Goal: Find specific page/section: Find specific page/section

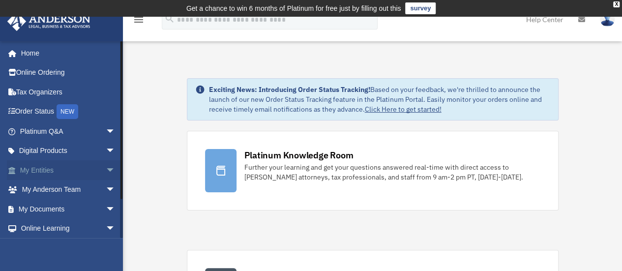
click at [52, 171] on link "My Entities arrow_drop_down" at bounding box center [68, 170] width 123 height 20
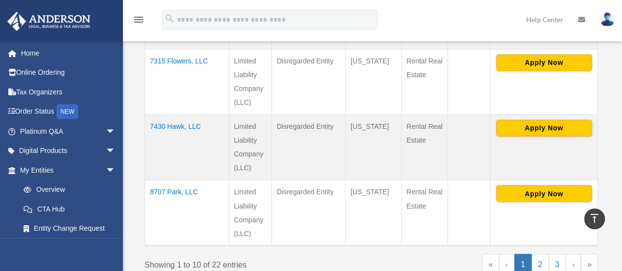
scroll to position [787, 0]
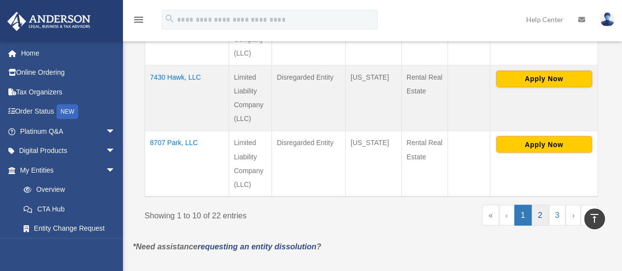
drag, startPoint x: 541, startPoint y: 206, endPoint x: 539, endPoint y: 213, distance: 7.8
click at [541, 207] on link "2" at bounding box center [540, 215] width 17 height 21
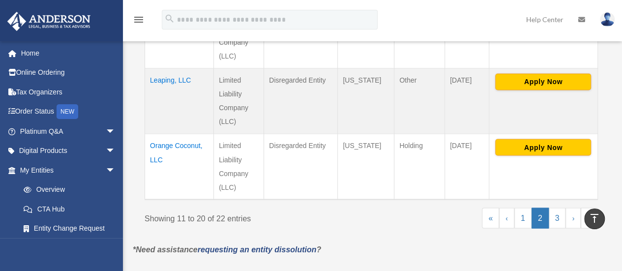
scroll to position [836, 0]
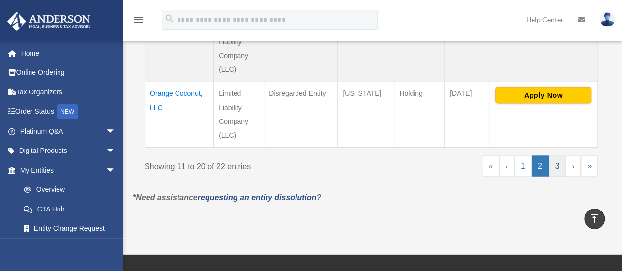
click at [558, 155] on link "3" at bounding box center [557, 165] width 17 height 21
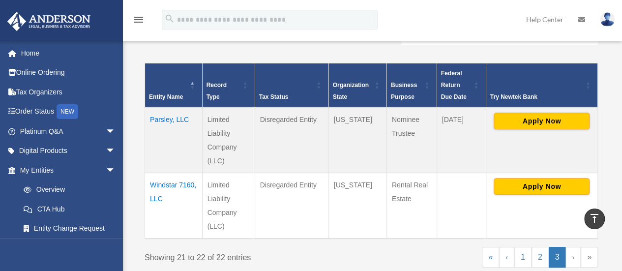
scroll to position [259, 0]
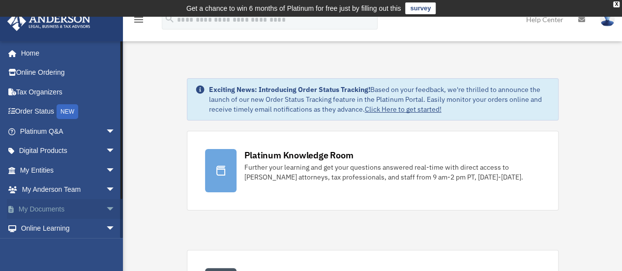
click at [54, 208] on link "My Documents arrow_drop_down" at bounding box center [68, 209] width 123 height 20
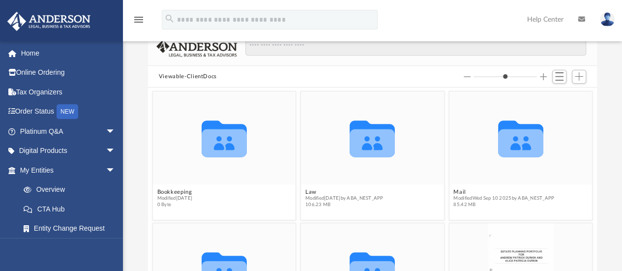
scroll to position [98, 0]
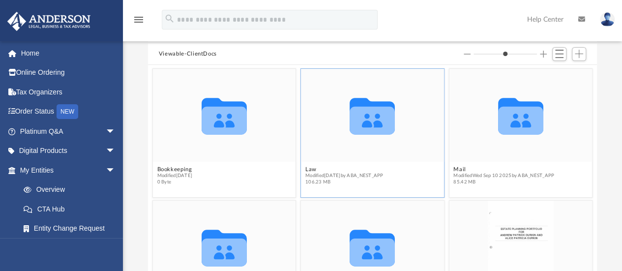
click at [371, 123] on icon "grid" at bounding box center [372, 116] width 45 height 36
click at [369, 125] on icon "grid" at bounding box center [372, 121] width 45 height 28
click at [364, 120] on icon "grid" at bounding box center [372, 121] width 45 height 28
click at [310, 169] on button "Law" at bounding box center [344, 169] width 78 height 6
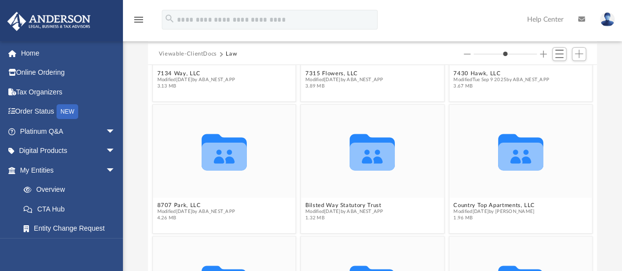
scroll to position [344, 0]
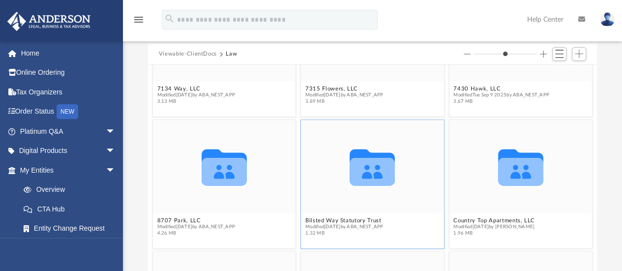
click at [370, 174] on icon "grid" at bounding box center [372, 167] width 45 height 36
click at [317, 219] on button "Bilsted Way Statutory Trust" at bounding box center [344, 220] width 78 height 6
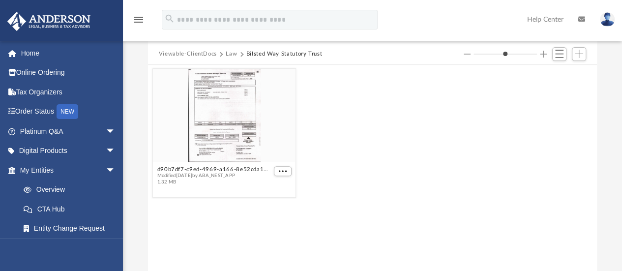
scroll to position [0, 0]
click at [284, 171] on span "More options" at bounding box center [283, 171] width 8 height 5
click at [240, 136] on div "grid" at bounding box center [224, 115] width 143 height 93
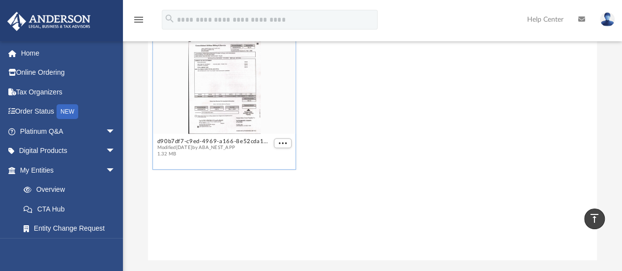
scroll to position [98, 0]
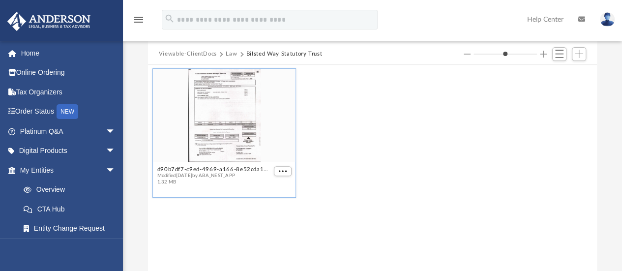
click at [239, 113] on div "grid" at bounding box center [224, 115] width 143 height 93
click at [238, 113] on div "grid" at bounding box center [224, 115] width 143 height 93
click at [220, 121] on div "grid" at bounding box center [224, 115] width 143 height 93
click at [218, 120] on div "grid" at bounding box center [224, 115] width 143 height 93
click at [286, 170] on span "More options" at bounding box center [283, 171] width 8 height 5
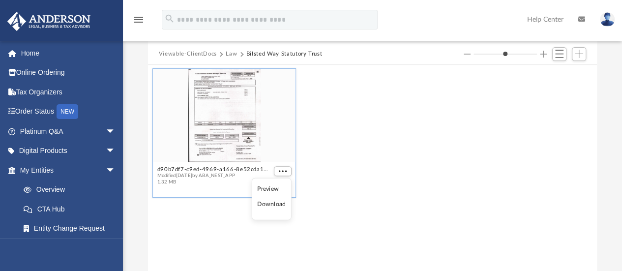
click at [266, 188] on li "Preview" at bounding box center [271, 188] width 29 height 10
type input "*"
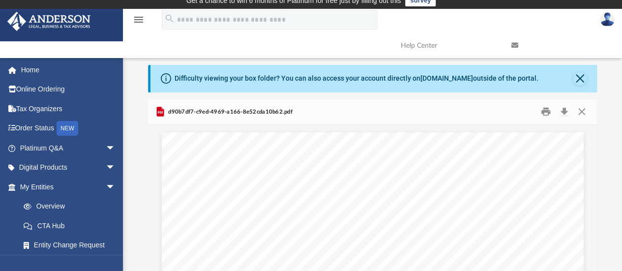
scroll to position [0, 0]
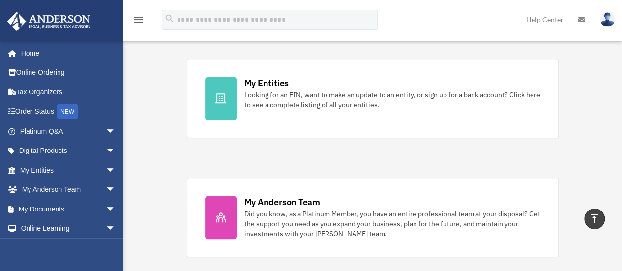
scroll to position [295, 0]
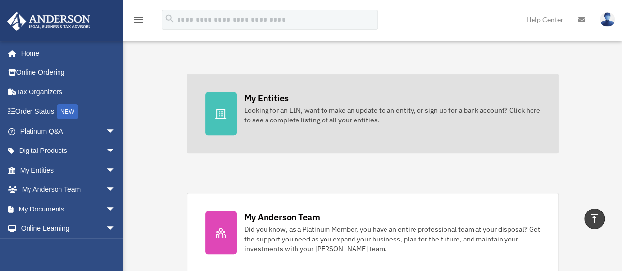
click at [227, 112] on div at bounding box center [220, 113] width 31 height 43
click at [226, 113] on div at bounding box center [220, 113] width 31 height 43
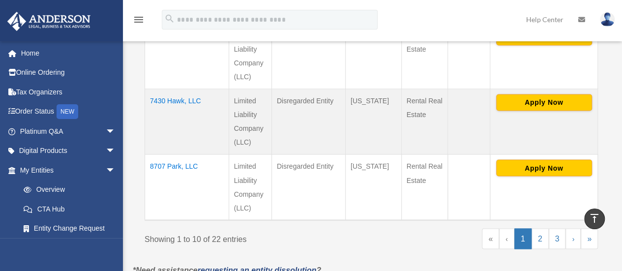
scroll to position [787, 0]
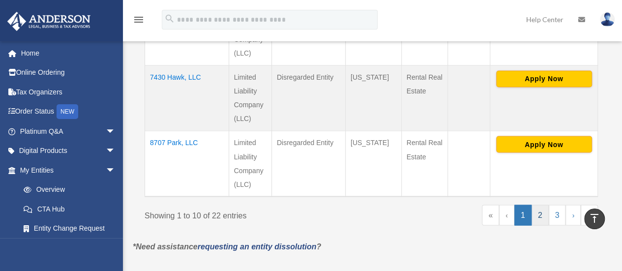
click at [540, 205] on link "2" at bounding box center [540, 215] width 17 height 21
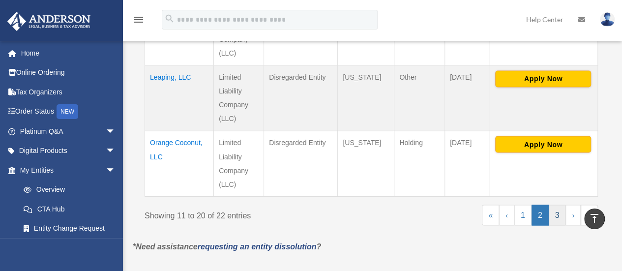
click at [558, 205] on link "3" at bounding box center [557, 215] width 17 height 21
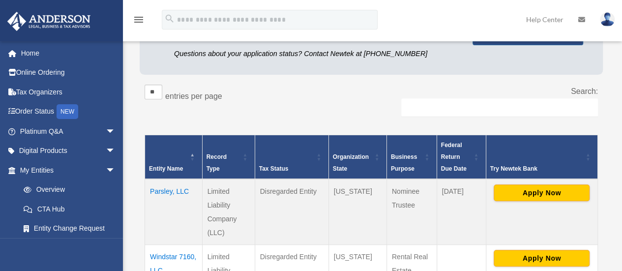
scroll to position [160, 0]
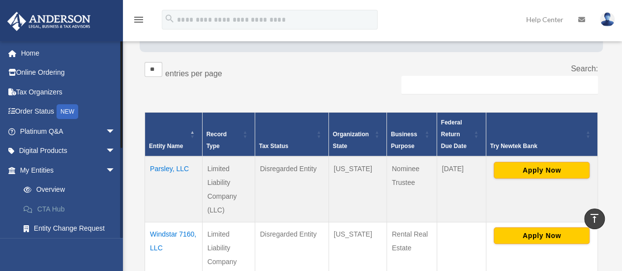
click at [46, 208] on link "CTA Hub" at bounding box center [72, 209] width 117 height 20
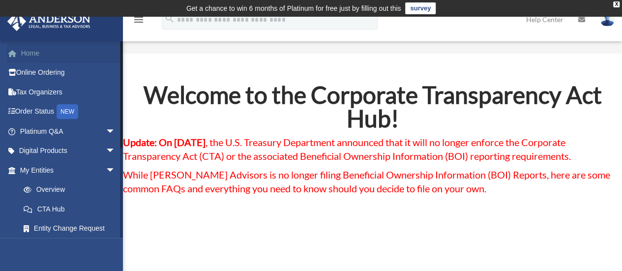
click at [32, 52] on link "Home" at bounding box center [68, 53] width 123 height 20
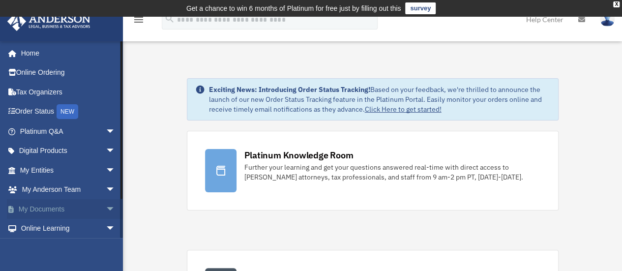
click at [56, 208] on link "My Documents arrow_drop_down" at bounding box center [68, 209] width 123 height 20
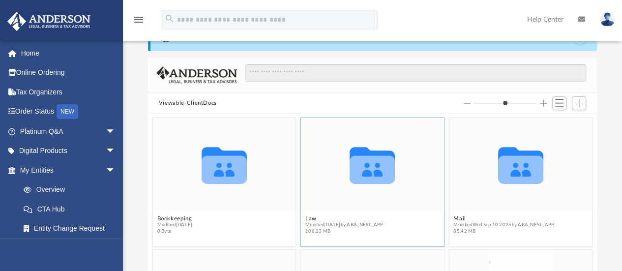
click at [368, 176] on icon "grid" at bounding box center [372, 170] width 45 height 28
click at [366, 179] on icon "grid" at bounding box center [372, 170] width 45 height 28
click at [309, 219] on button "Law" at bounding box center [344, 218] width 78 height 6
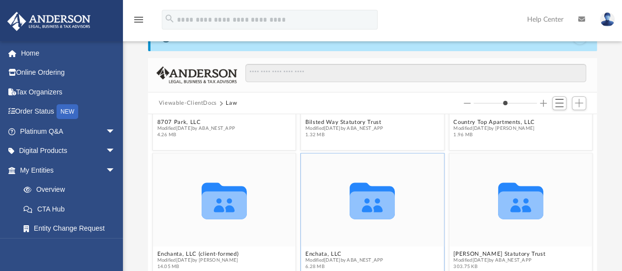
scroll to position [541, 0]
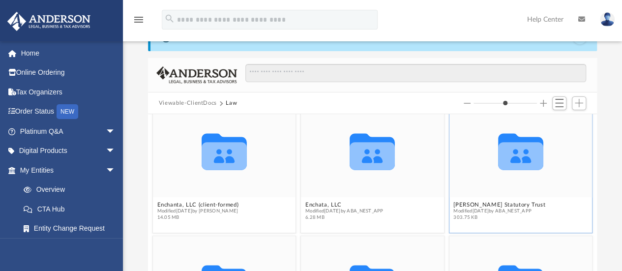
click at [505, 159] on g "grid" at bounding box center [520, 151] width 45 height 36
click at [505, 159] on icon "grid" at bounding box center [520, 151] width 45 height 36
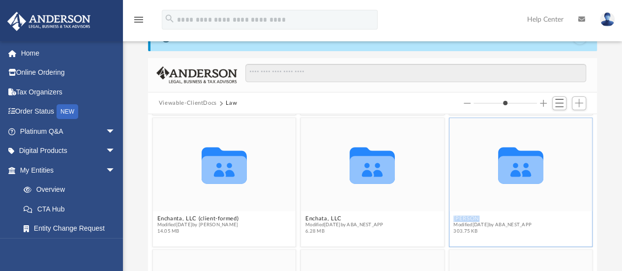
click at [459, 203] on figure "Collaborated Folder Ernest Way Statutory Trust Modified Fri Jun 28 2024 by ABA_…" at bounding box center [520, 178] width 143 height 120
click at [461, 218] on button "Ernest Way Statutory Trust" at bounding box center [500, 218] width 92 height 6
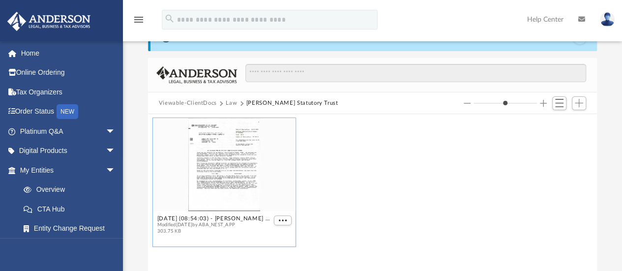
click at [228, 170] on div "grid" at bounding box center [224, 164] width 143 height 93
type input "*"
click at [283, 221] on span "More options" at bounding box center [283, 220] width 8 height 5
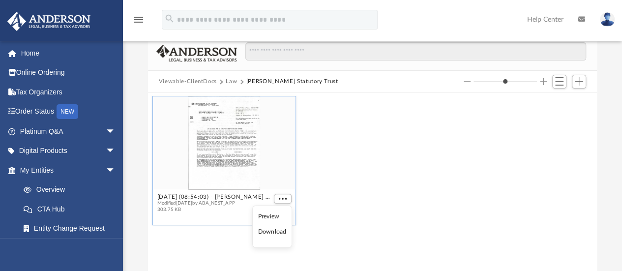
scroll to position [49, 0]
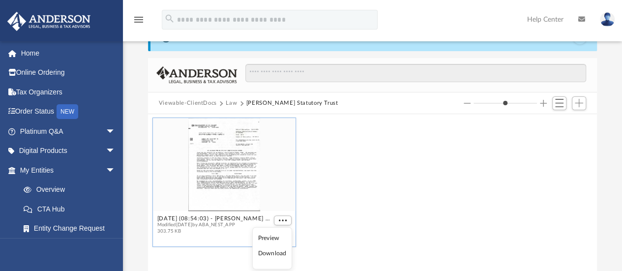
click at [480, 105] on input "Column size" at bounding box center [505, 103] width 63 height 7
drag, startPoint x: 477, startPoint y: 105, endPoint x: 483, endPoint y: 105, distance: 5.9
click at [483, 105] on input "Column size" at bounding box center [505, 103] width 63 height 7
click at [557, 103] on span "Switch to List View" at bounding box center [559, 103] width 8 height 8
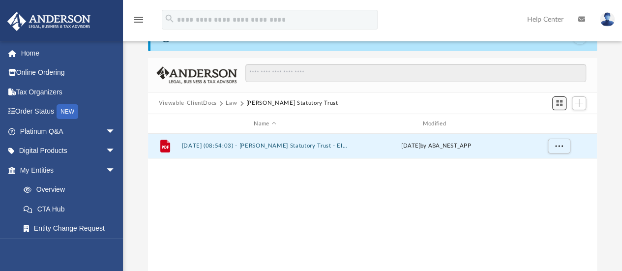
scroll to position [216, 442]
click at [200, 147] on button "2024.06.28 (08:54:03) - Ernest Way Statutory Trust - EIN Letter from IRS.pdf" at bounding box center [265, 146] width 167 height 6
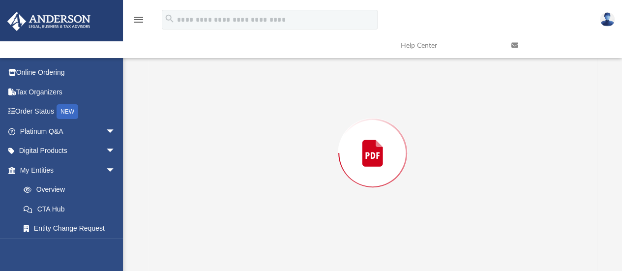
click at [200, 148] on div "Preview" at bounding box center [373, 153] width 450 height 254
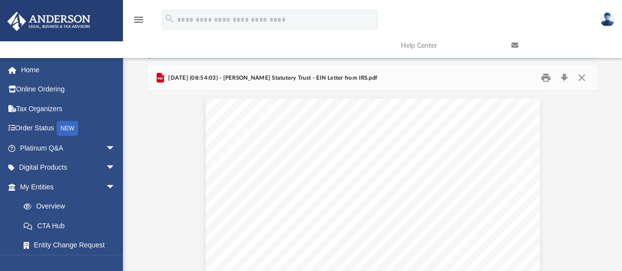
scroll to position [21, 0]
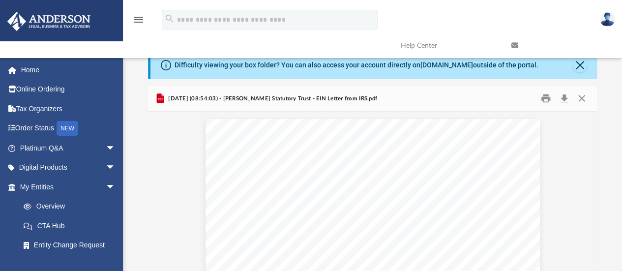
click at [140, 20] on icon "menu" at bounding box center [139, 20] width 12 height 12
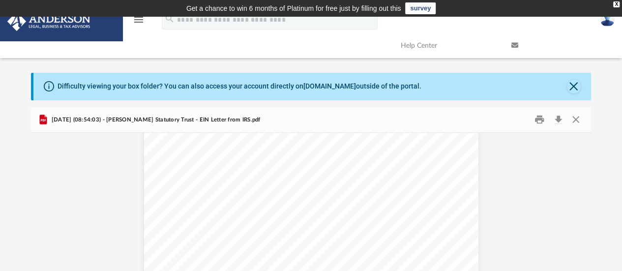
scroll to position [11, 0]
